Goal: Task Accomplishment & Management: Use online tool/utility

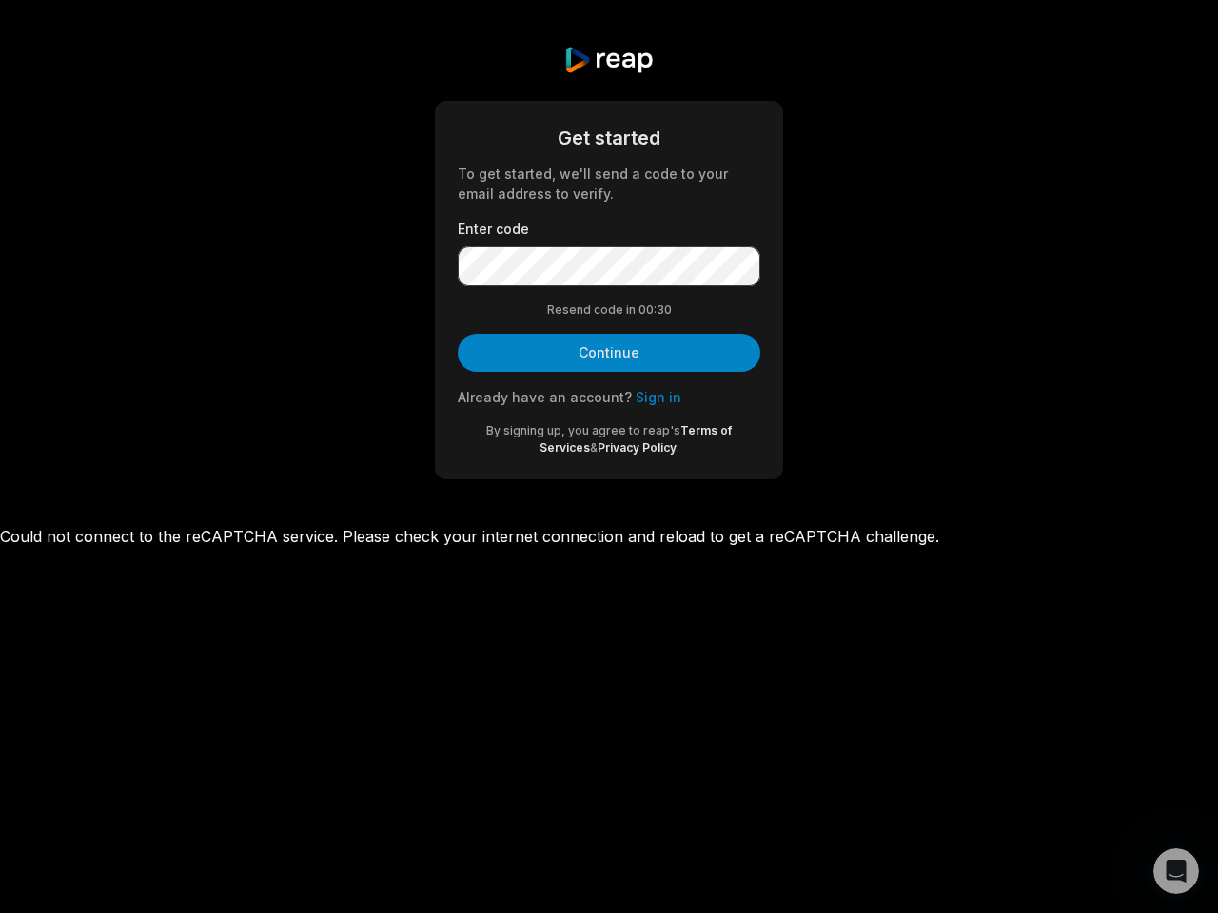
click at [609, 457] on div "Get started To get started, we'll send a code to your email address to verify. …" at bounding box center [609, 290] width 348 height 379
click at [609, 353] on button "Continue" at bounding box center [609, 353] width 303 height 38
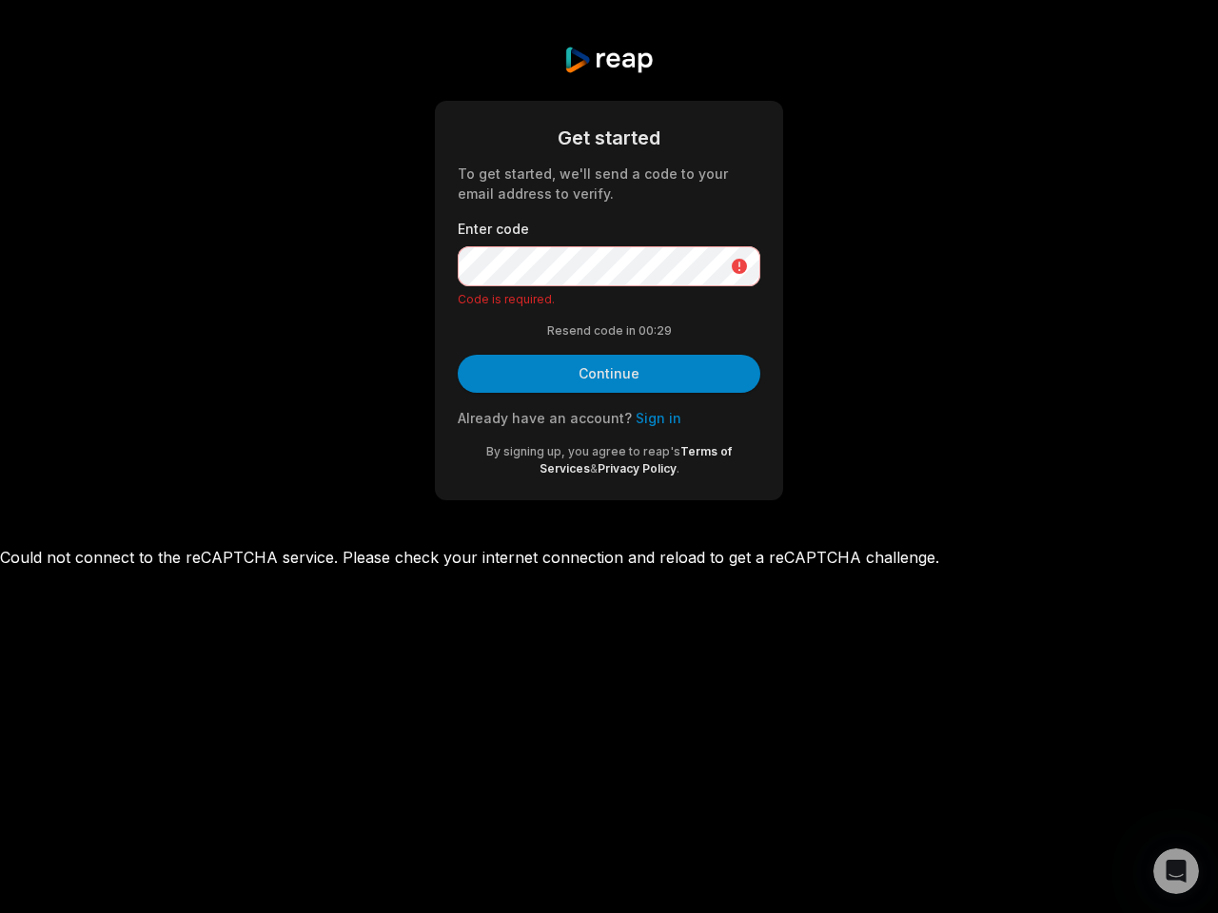
click at [1176, 871] on icon "Open Intercom Messenger" at bounding box center [1176, 871] width 31 height 31
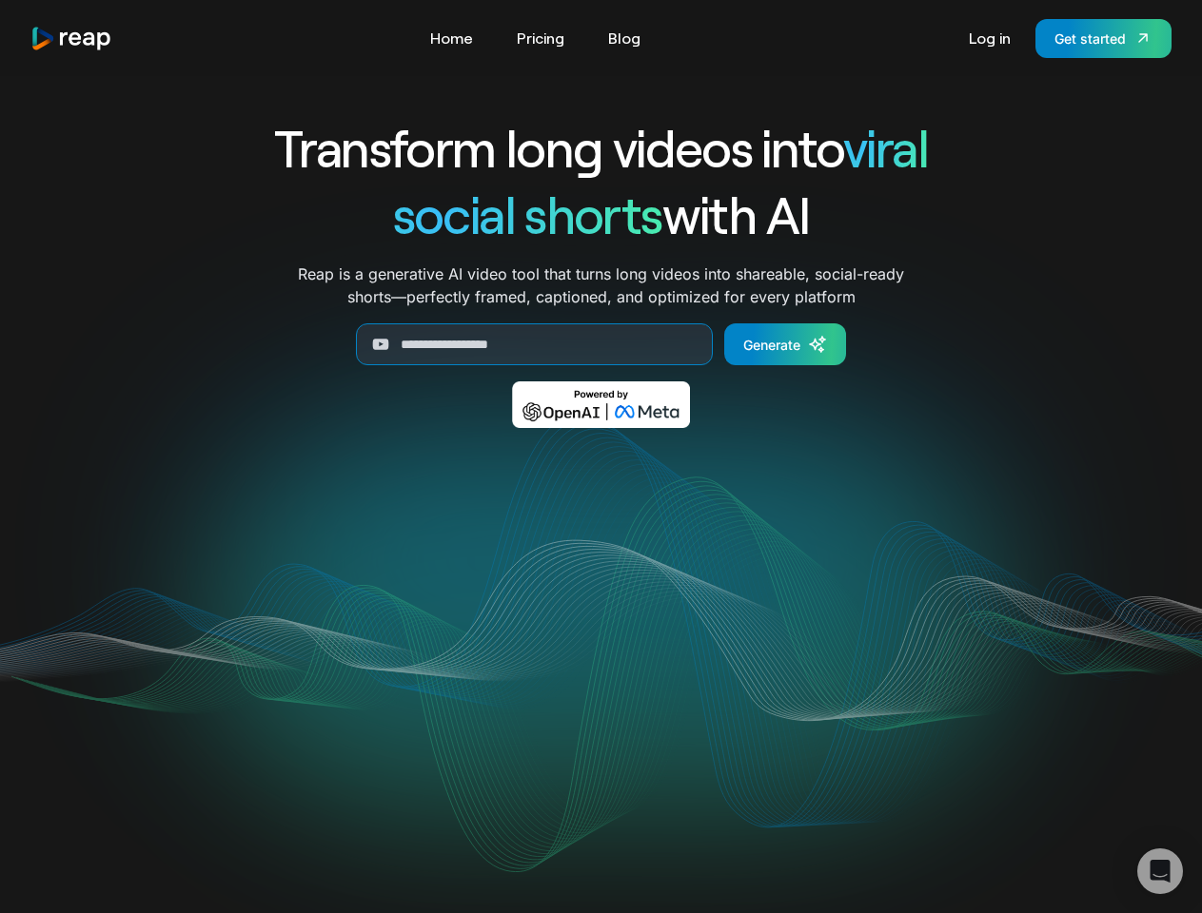
click at [600, 457] on video "Your browser does not support the video tag." at bounding box center [601, 647] width 766 height 383
click at [785, 344] on div "Generate" at bounding box center [771, 345] width 57 height 20
click at [1160, 871] on icon "Open Intercom Messenger" at bounding box center [1160, 871] width 20 height 23
